Goal: Browse casually

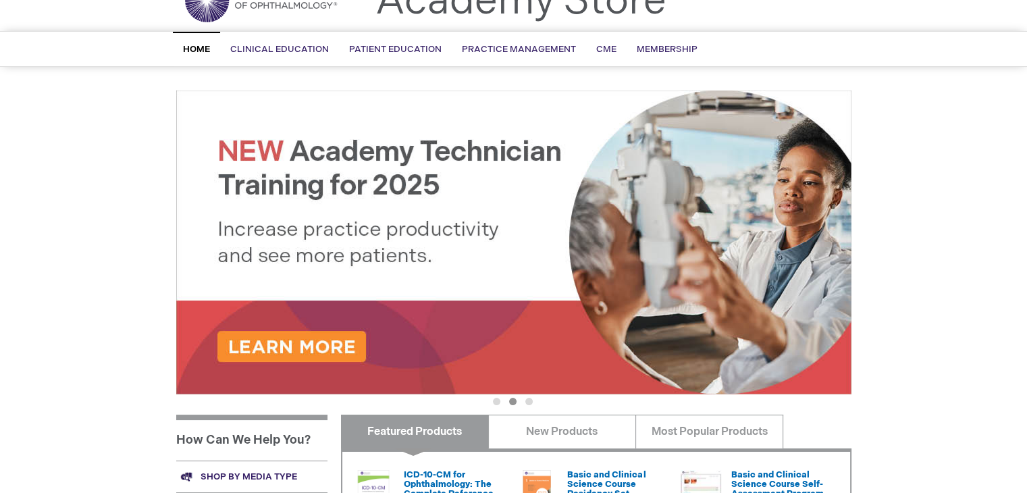
click at [494, 403] on button "1" at bounding box center [496, 401] width 7 height 7
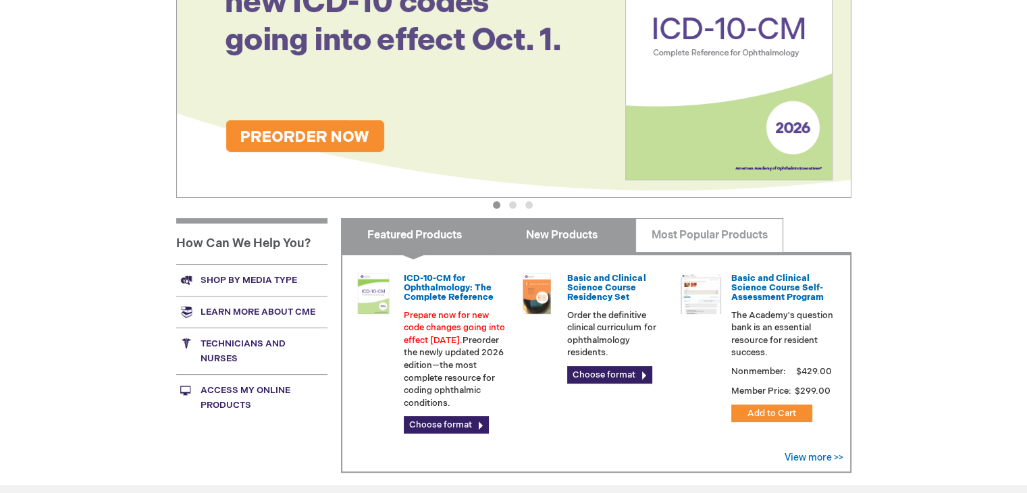
scroll to position [270, 0]
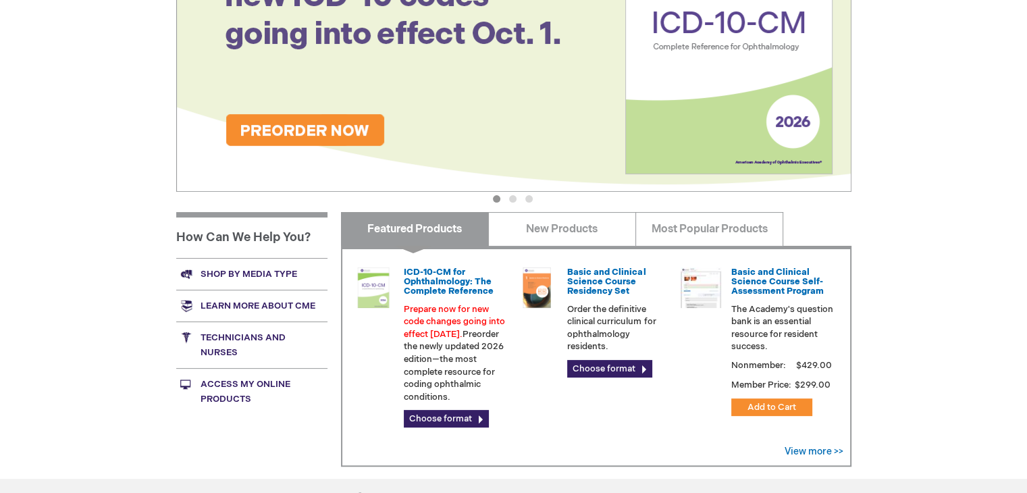
click at [509, 192] on div "Academy Store | American Academy of Ophthalmology Previous Next 1 2 3 Featured …" at bounding box center [513, 63] width 675 height 351
click at [512, 195] on button "2" at bounding box center [512, 198] width 7 height 7
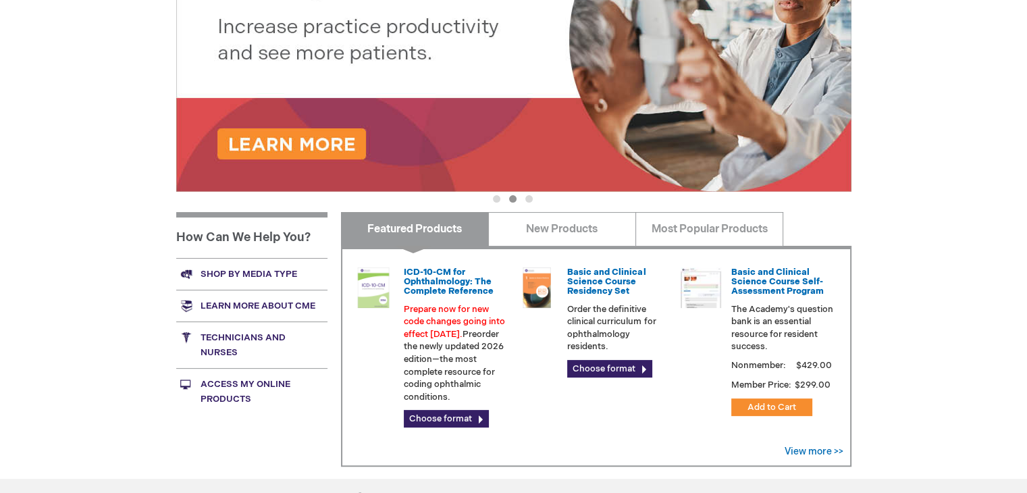
click at [533, 196] on button "3" at bounding box center [528, 198] width 7 height 7
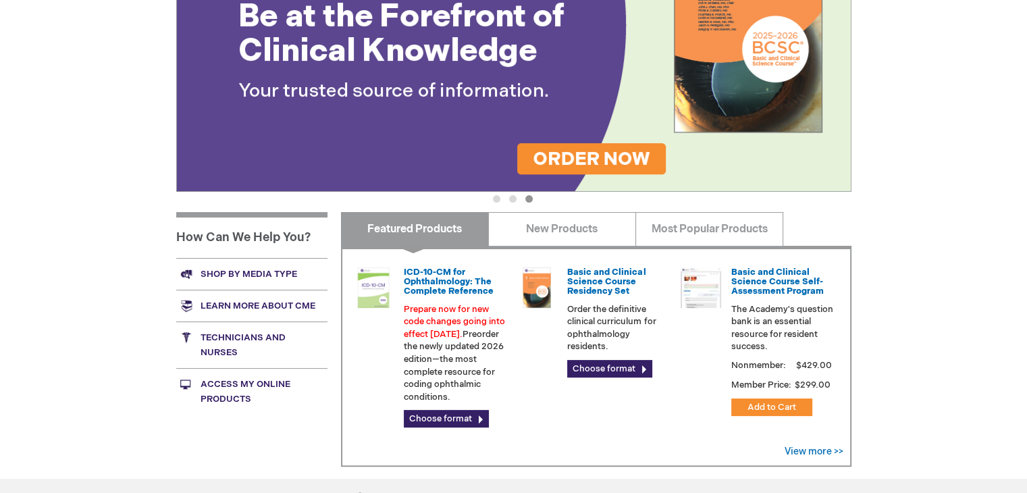
click at [495, 201] on button "1" at bounding box center [496, 198] width 7 height 7
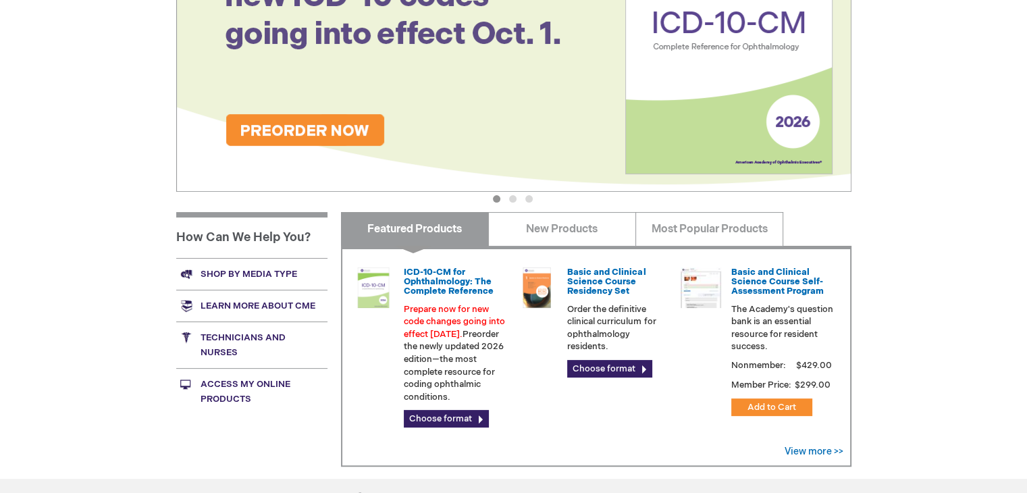
click at [514, 196] on button "2" at bounding box center [512, 198] width 7 height 7
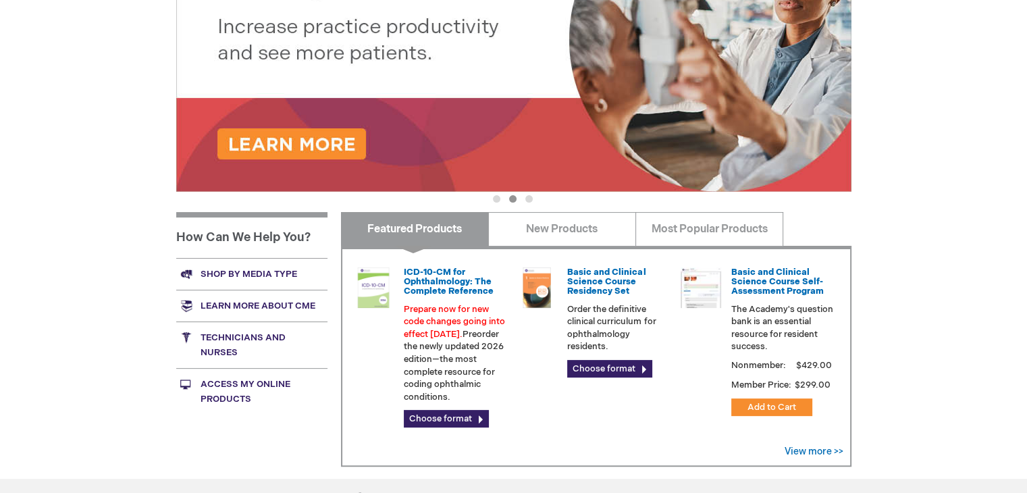
click at [533, 200] on button "3" at bounding box center [528, 198] width 7 height 7
click at [533, 196] on ul "1 2 3" at bounding box center [513, 201] width 675 height 13
click at [529, 198] on button "3" at bounding box center [528, 198] width 7 height 7
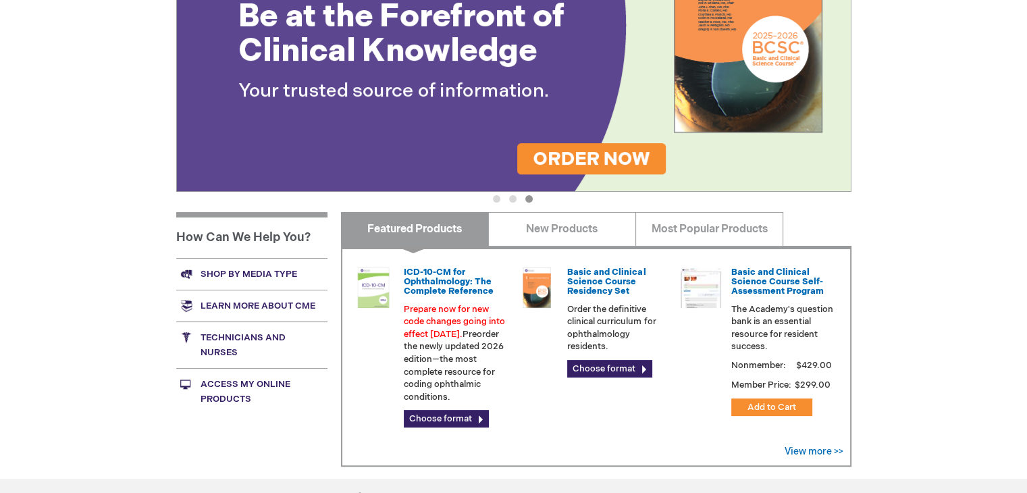
click at [512, 202] on button "2" at bounding box center [512, 198] width 7 height 7
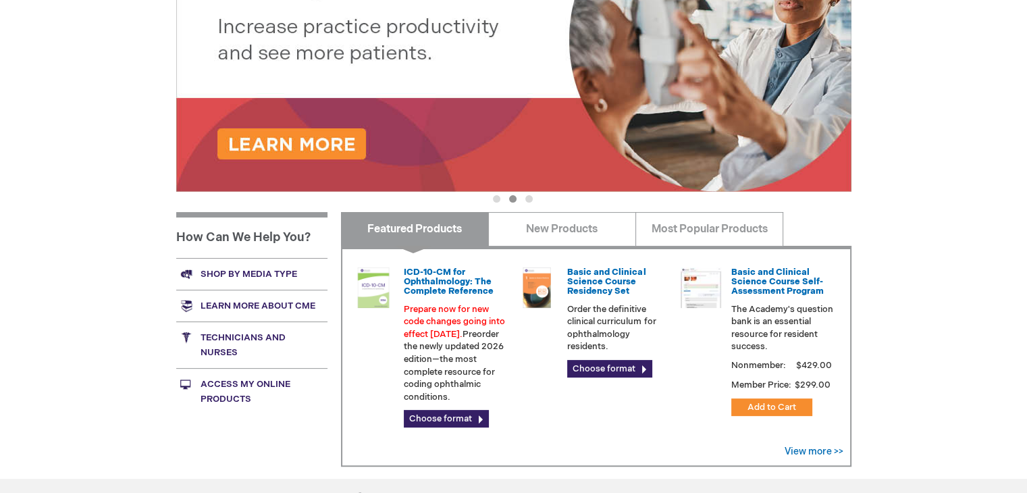
click at [496, 202] on button "1" at bounding box center [496, 198] width 7 height 7
click at [526, 197] on button "3" at bounding box center [528, 198] width 7 height 7
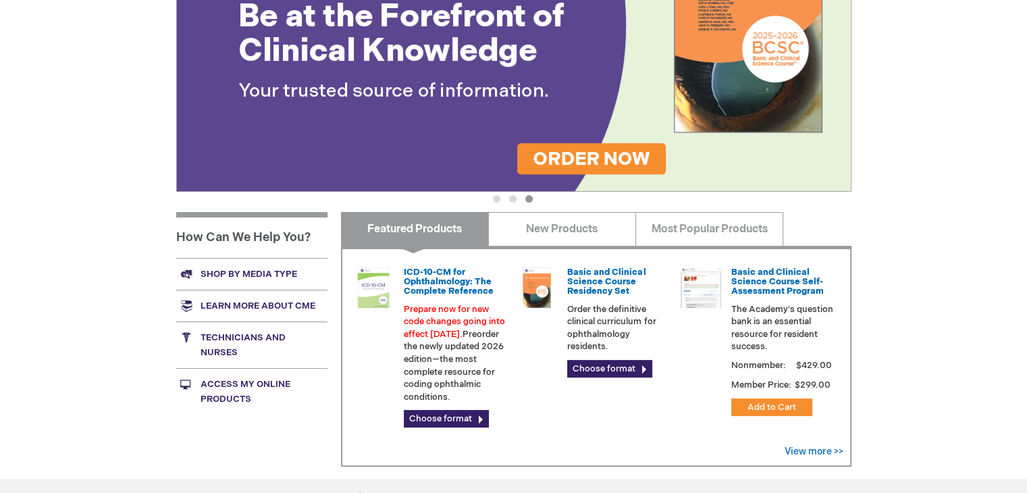
click at [494, 201] on button "1" at bounding box center [496, 198] width 7 height 7
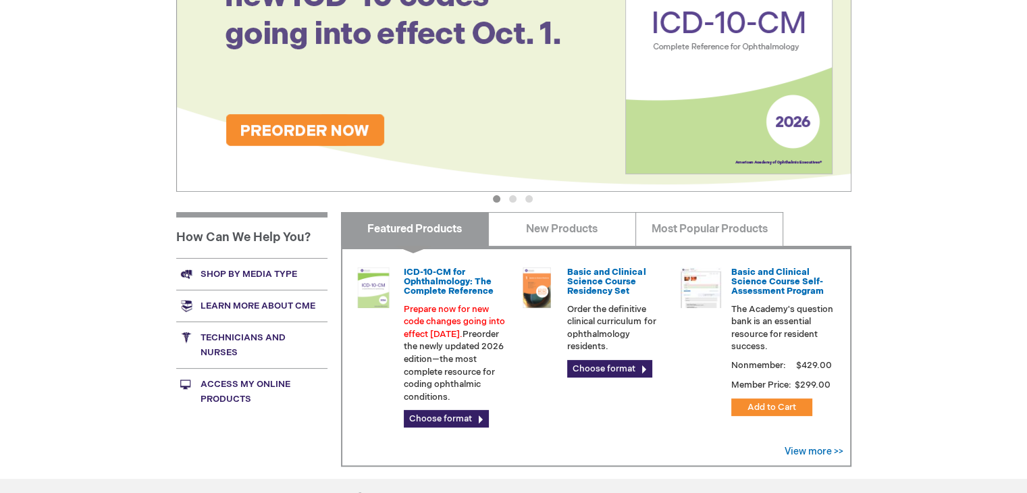
click at [511, 201] on button "2" at bounding box center [512, 198] width 7 height 7
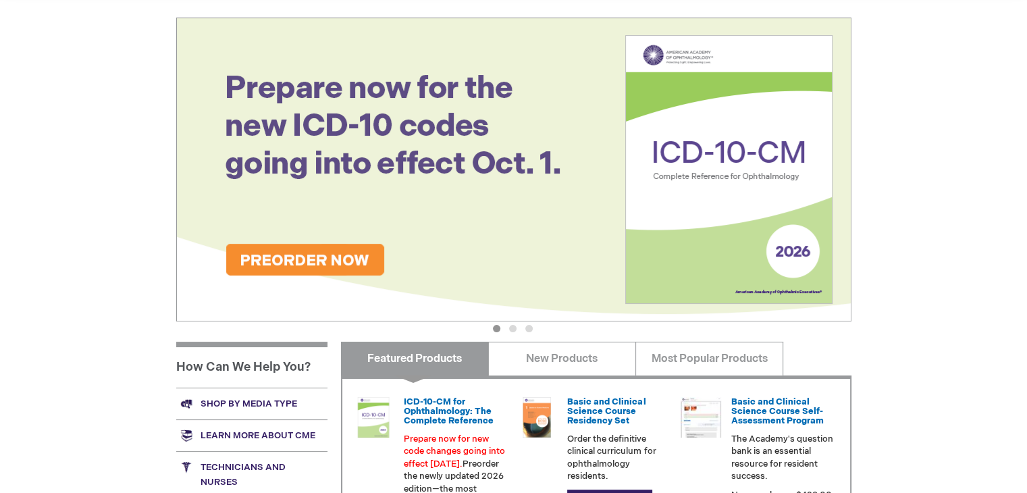
scroll to position [135, 0]
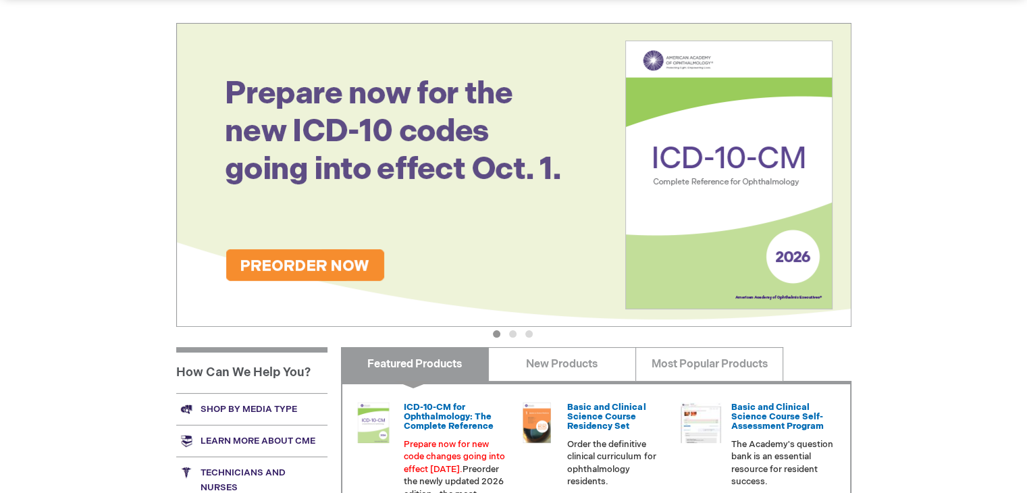
click at [509, 333] on button "2" at bounding box center [512, 333] width 7 height 7
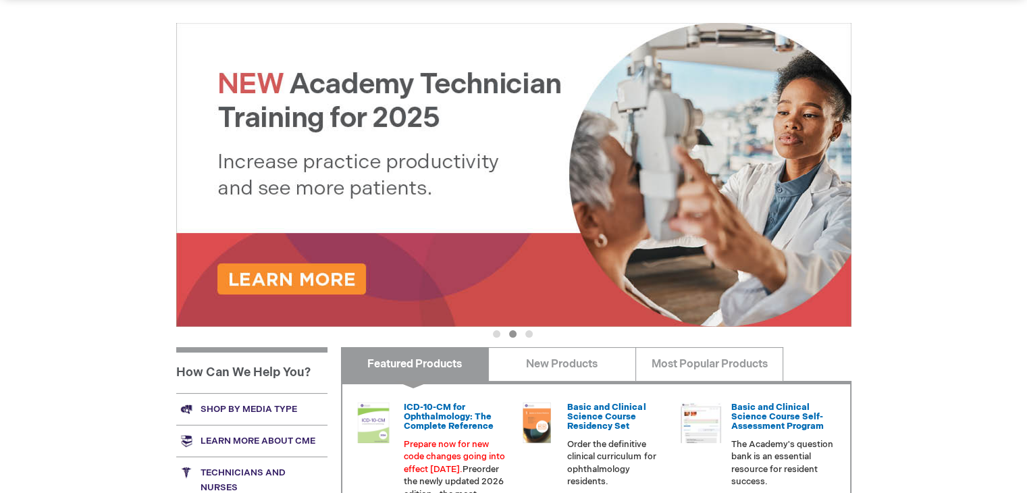
click at [512, 333] on button "2" at bounding box center [512, 333] width 7 height 7
